Goal: Task Accomplishment & Management: Manage account settings

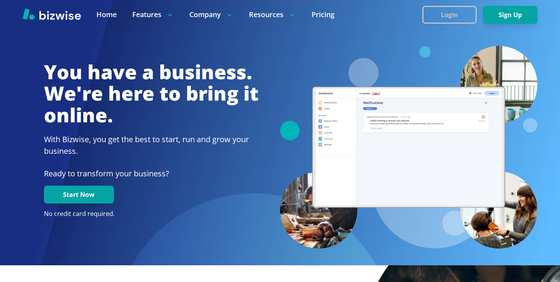
click at [465, 9] on button "Login" at bounding box center [449, 15] width 54 height 18
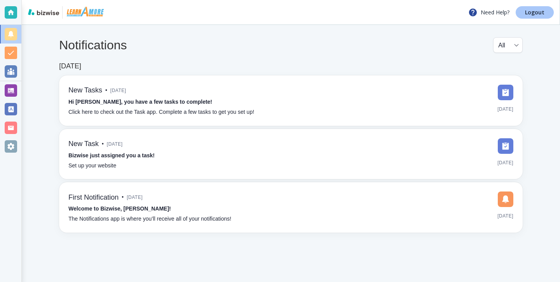
click at [533, 10] on p "Logout" at bounding box center [534, 12] width 19 height 5
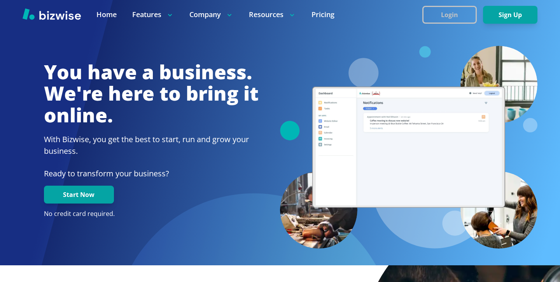
click at [433, 19] on button "Login" at bounding box center [449, 15] width 54 height 18
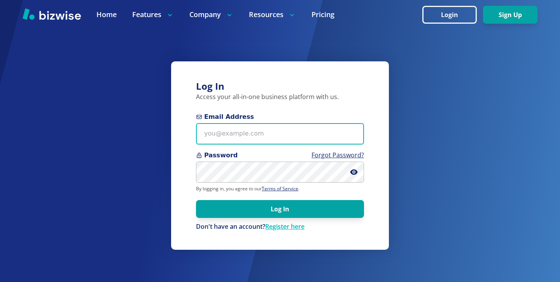
click at [245, 135] on input "Email Address" at bounding box center [280, 133] width 168 height 21
paste input "[EMAIL_ADDRESS][DOMAIN_NAME]"
type input "[EMAIL_ADDRESS][DOMAIN_NAME]"
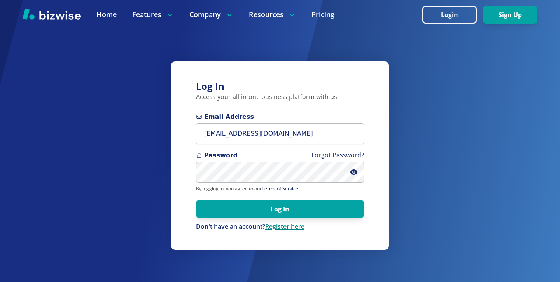
click at [281, 224] on link "Register here" at bounding box center [284, 226] width 39 height 9
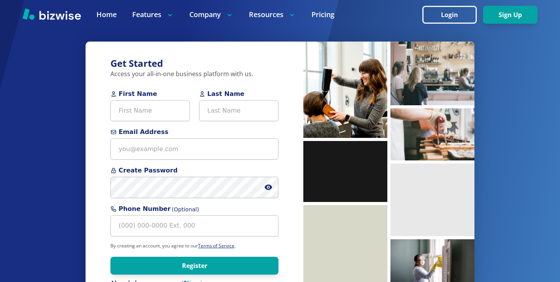
drag, startPoint x: 281, startPoint y: 224, endPoint x: 281, endPoint y: 218, distance: 5.8
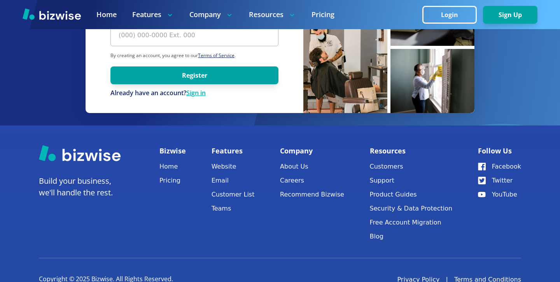
scroll to position [212, 0]
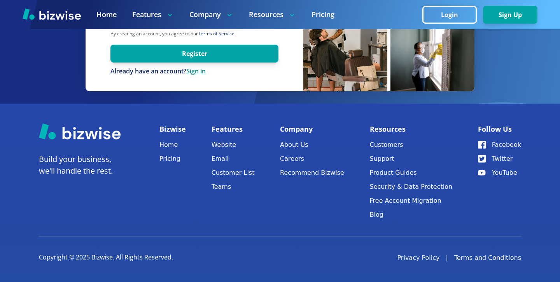
click at [193, 73] on link "Sign in" at bounding box center [195, 71] width 19 height 9
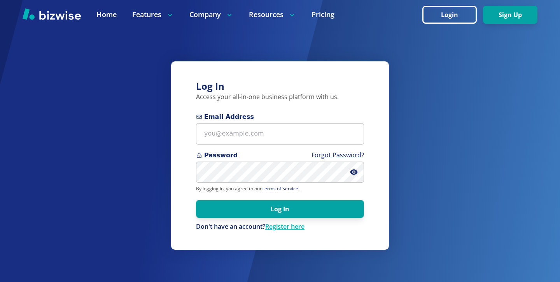
click at [269, 99] on p "Access your all-in-one business platform with us." at bounding box center [280, 97] width 168 height 9
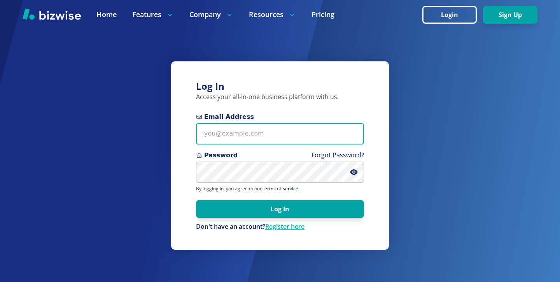
click at [269, 129] on input "Email Address" at bounding box center [280, 133] width 168 height 21
paste input "[EMAIL_ADDRESS][DOMAIN_NAME]"
type input "[EMAIL_ADDRESS][DOMAIN_NAME]"
click at [196, 200] on button "Log In" at bounding box center [280, 209] width 168 height 18
